Goal: Find specific page/section: Find specific page/section

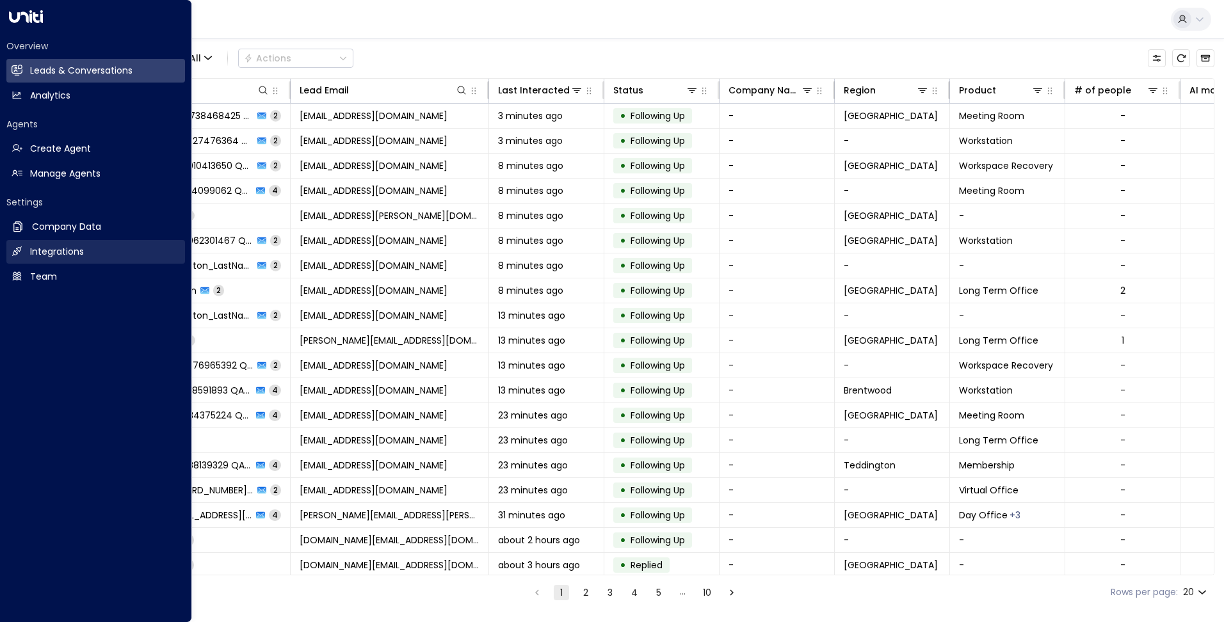
click at [50, 257] on h2 "Integrations" at bounding box center [57, 251] width 54 height 13
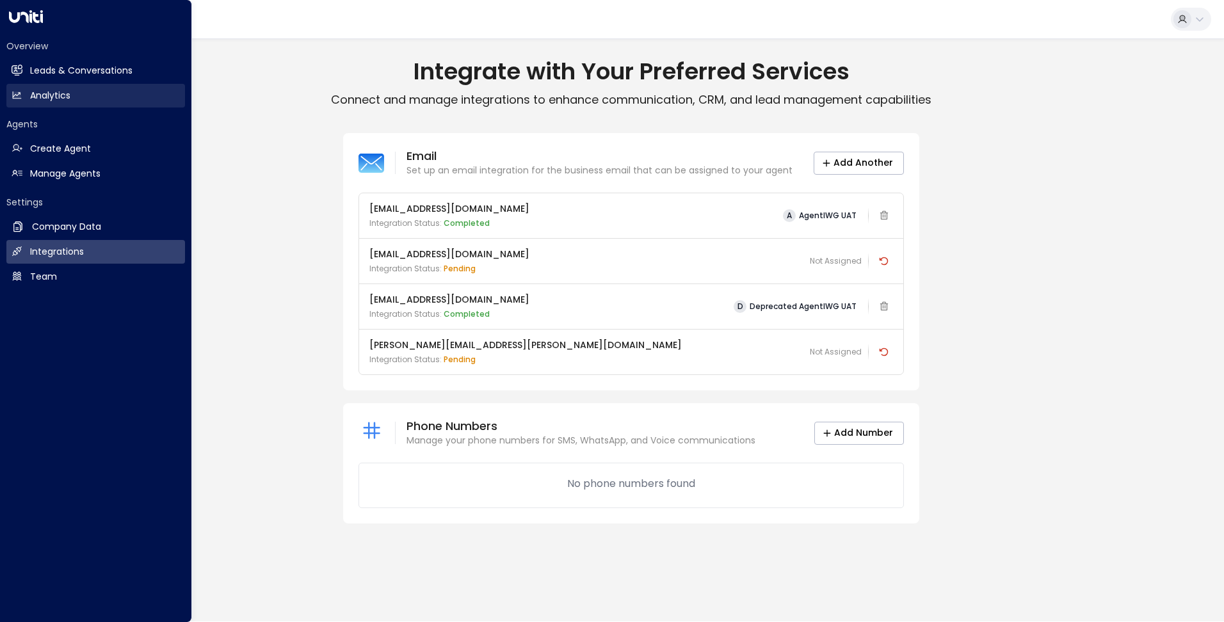
click at [63, 99] on h2 "Analytics" at bounding box center [50, 95] width 40 height 13
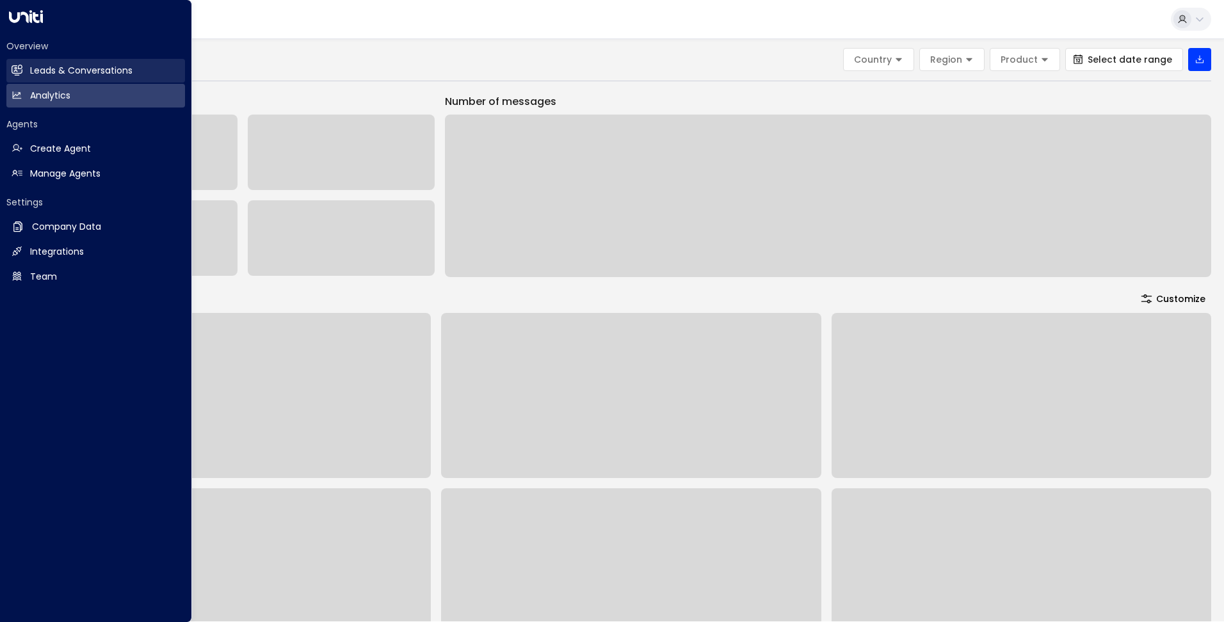
click at [77, 70] on h2 "Leads & Conversations" at bounding box center [81, 70] width 102 height 13
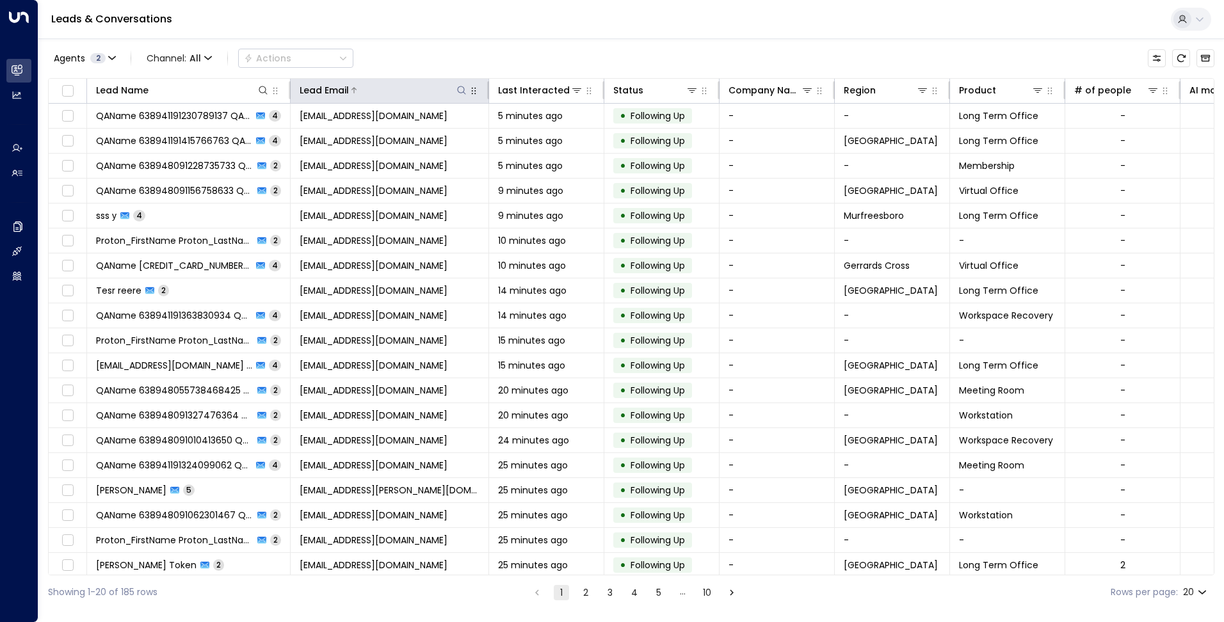
click at [460, 90] on icon at bounding box center [462, 90] width 10 height 10
type input "**********"
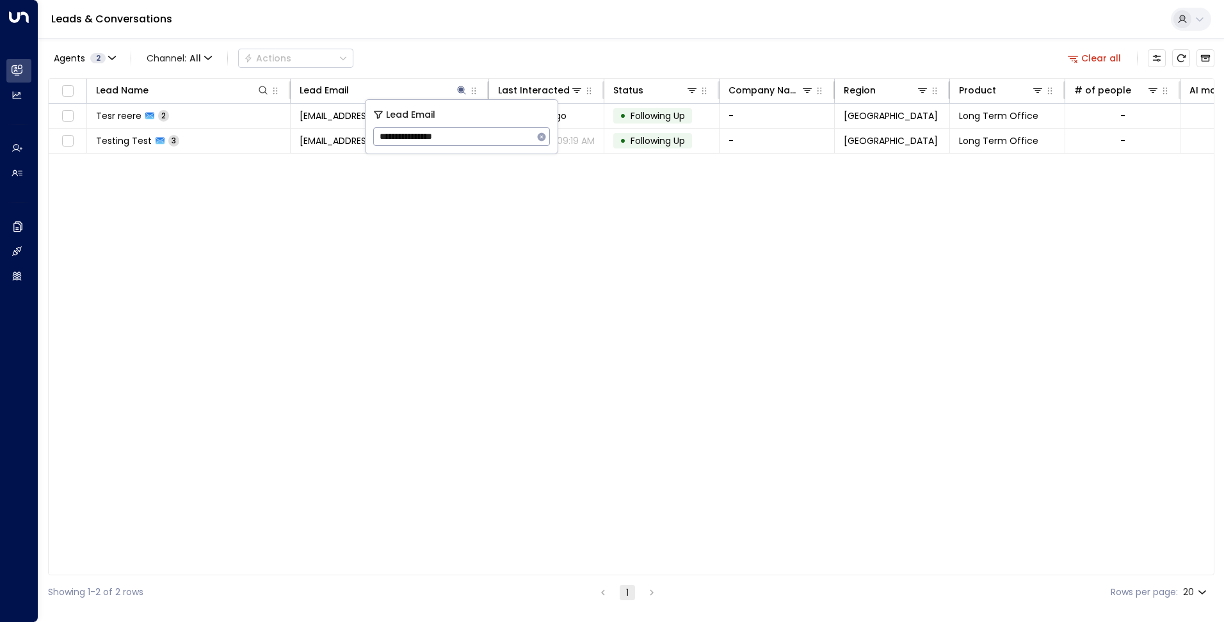
click at [451, 62] on div "Agents 2 Channel: All Actions Clear all" at bounding box center [631, 58] width 1167 height 27
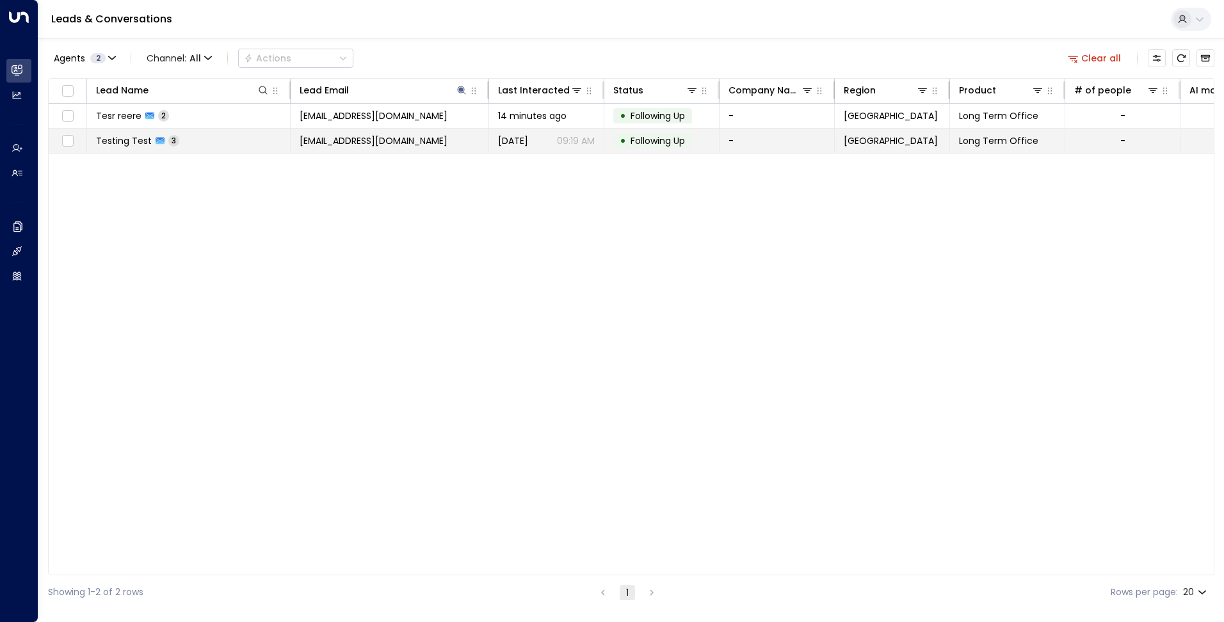
click at [370, 140] on span "testing@data.com" at bounding box center [374, 140] width 148 height 13
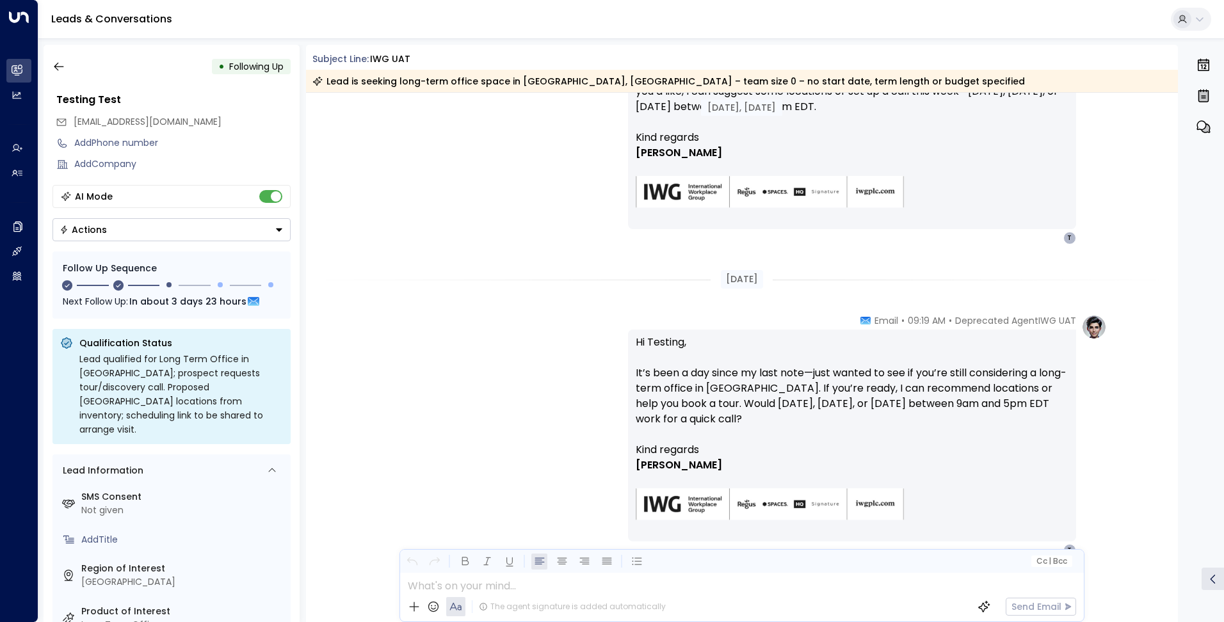
scroll to position [863, 0]
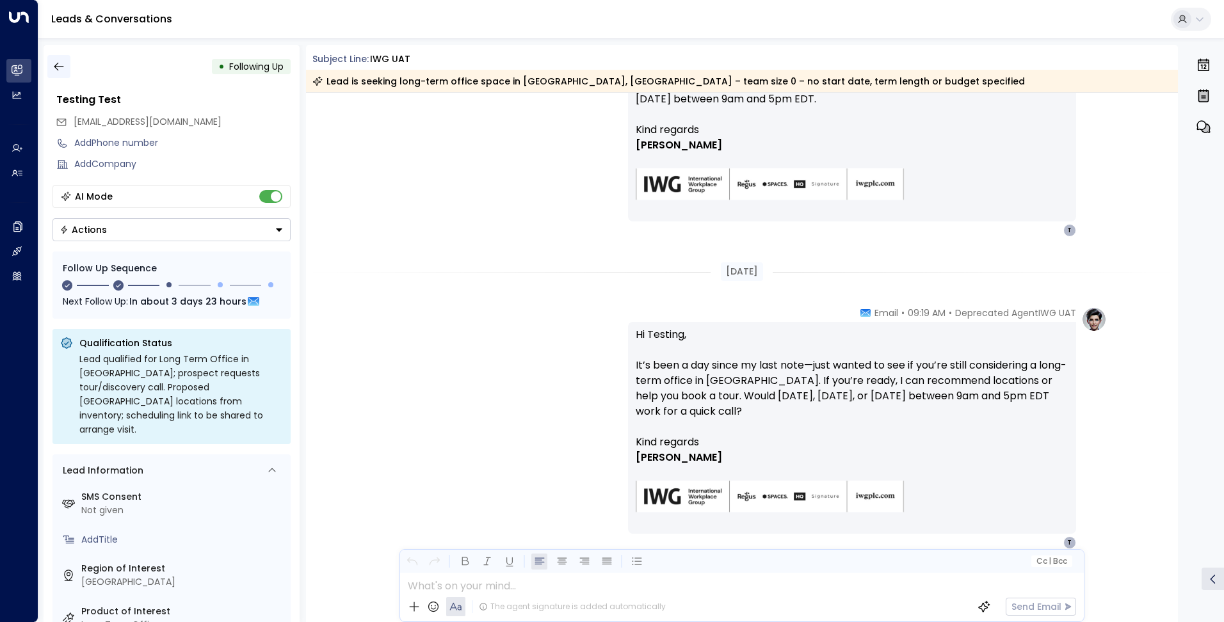
click at [51, 67] on button "button" at bounding box center [58, 66] width 23 height 23
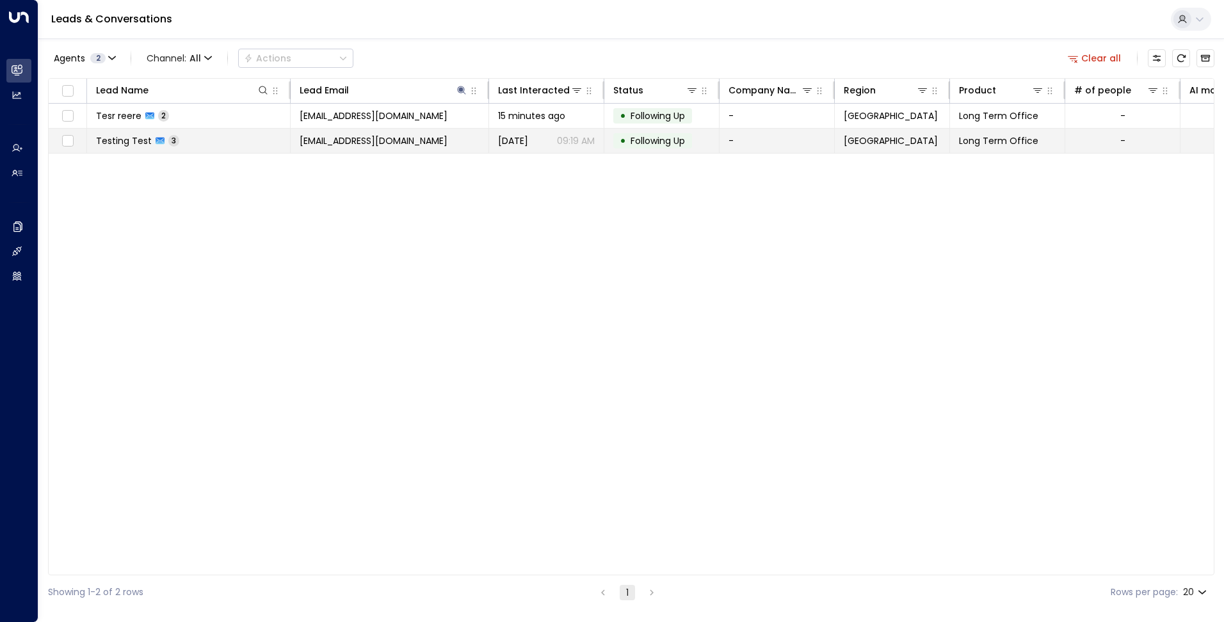
click at [431, 140] on td "testing@data.com" at bounding box center [390, 141] width 198 height 24
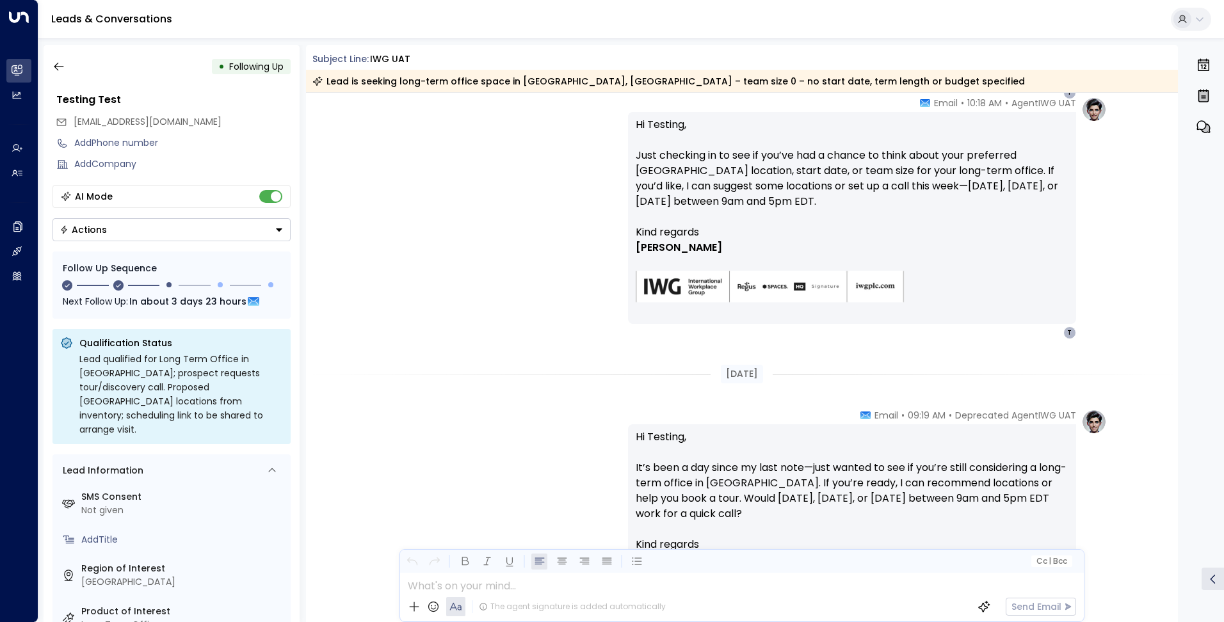
scroll to position [918, 0]
